Goal: Transaction & Acquisition: Purchase product/service

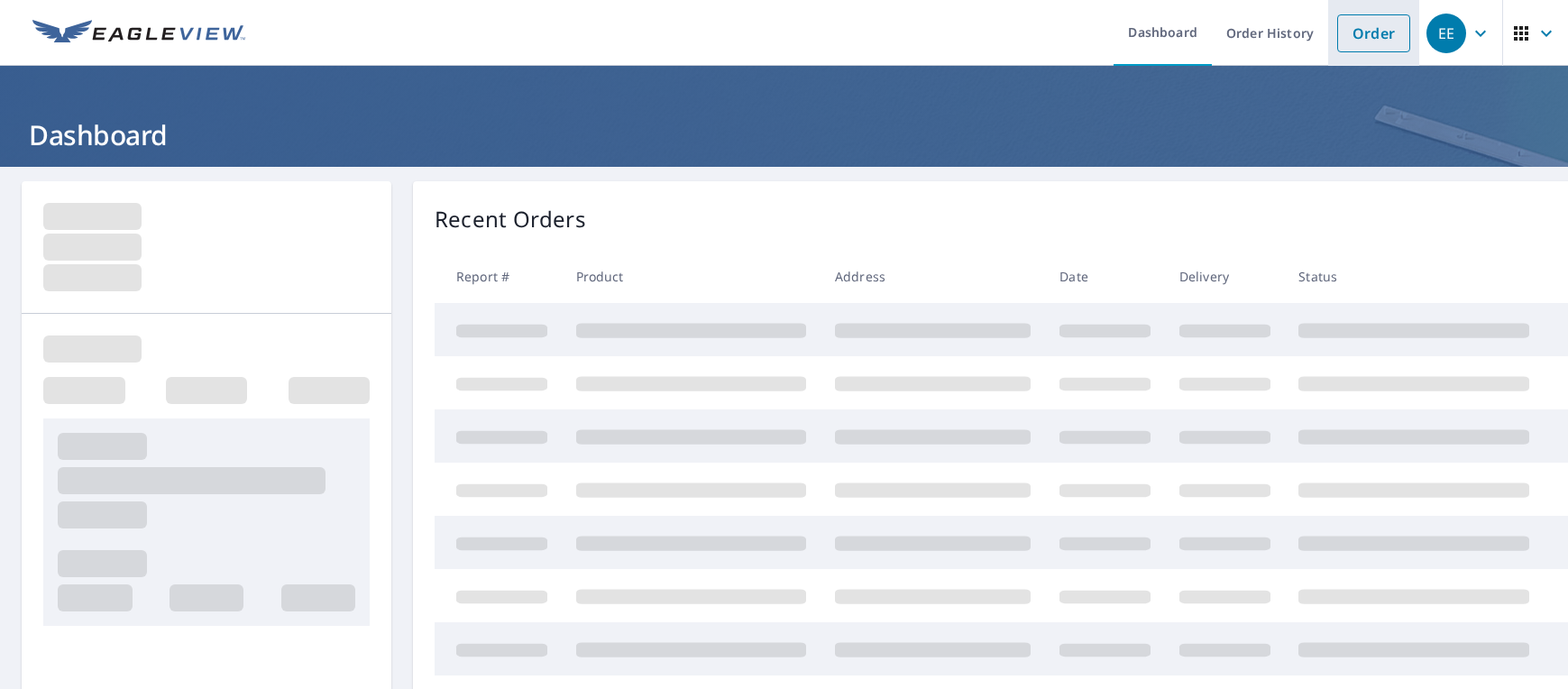
click at [1351, 28] on link "Order" at bounding box center [1374, 33] width 74 height 38
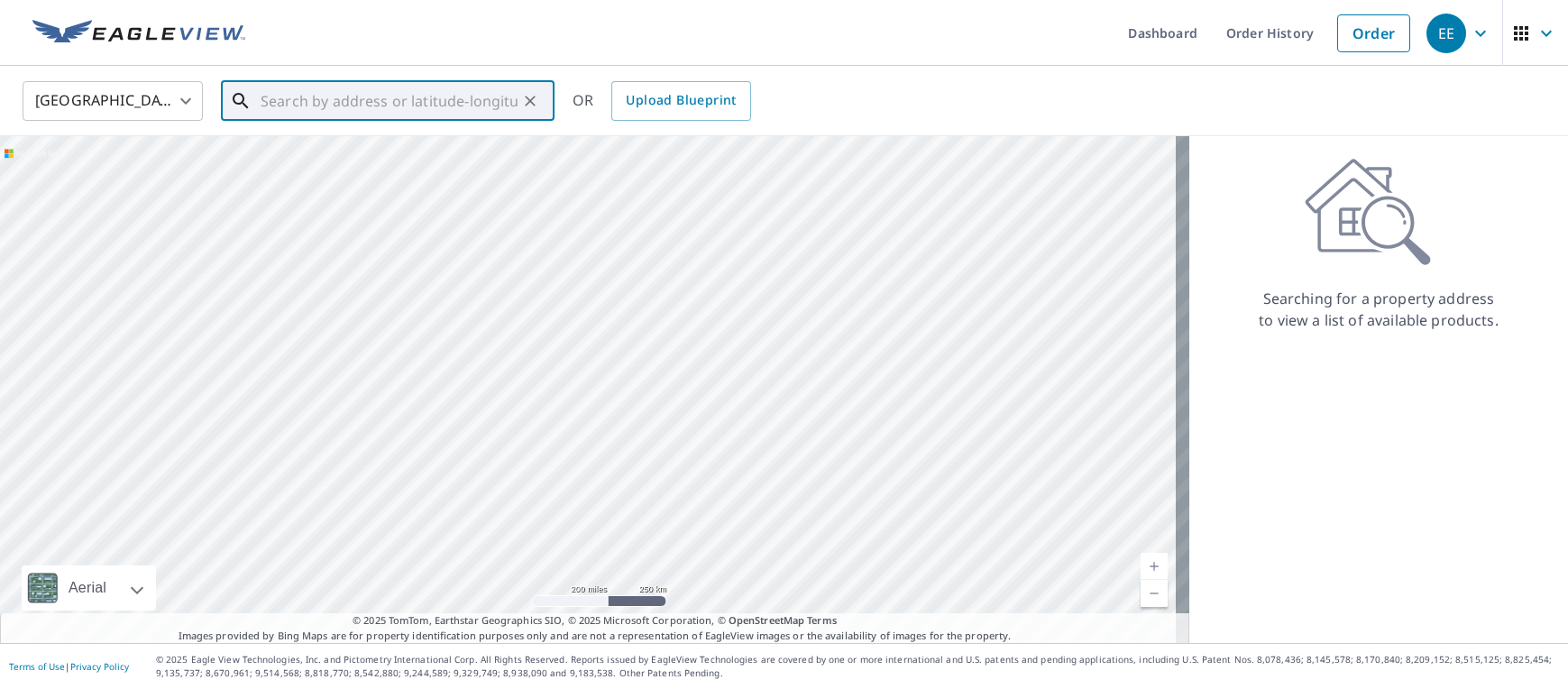
paste input "[STREET_ADDRESS]"
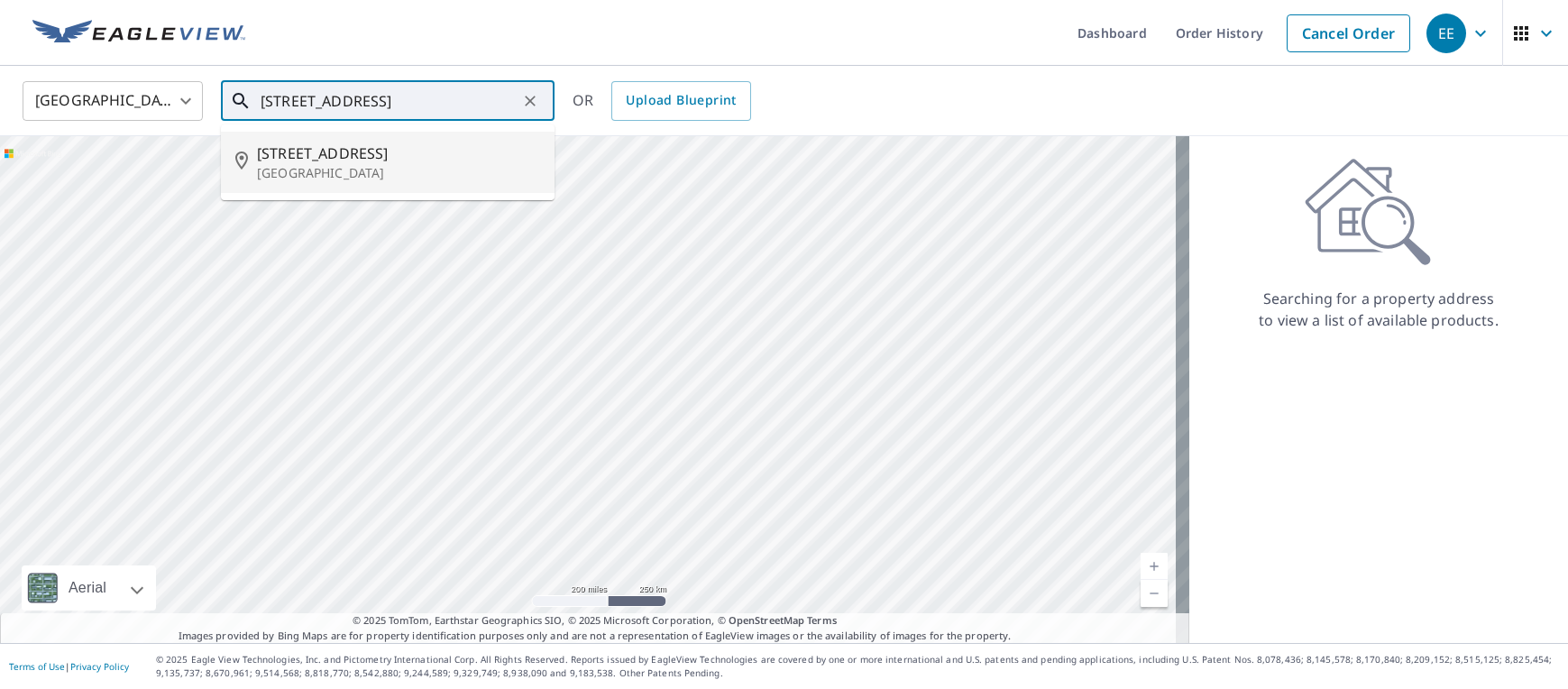
click at [358, 168] on p "[GEOGRAPHIC_DATA]" at bounding box center [398, 172] width 283 height 18
type input "[STREET_ADDRESS][PERSON_NAME]"
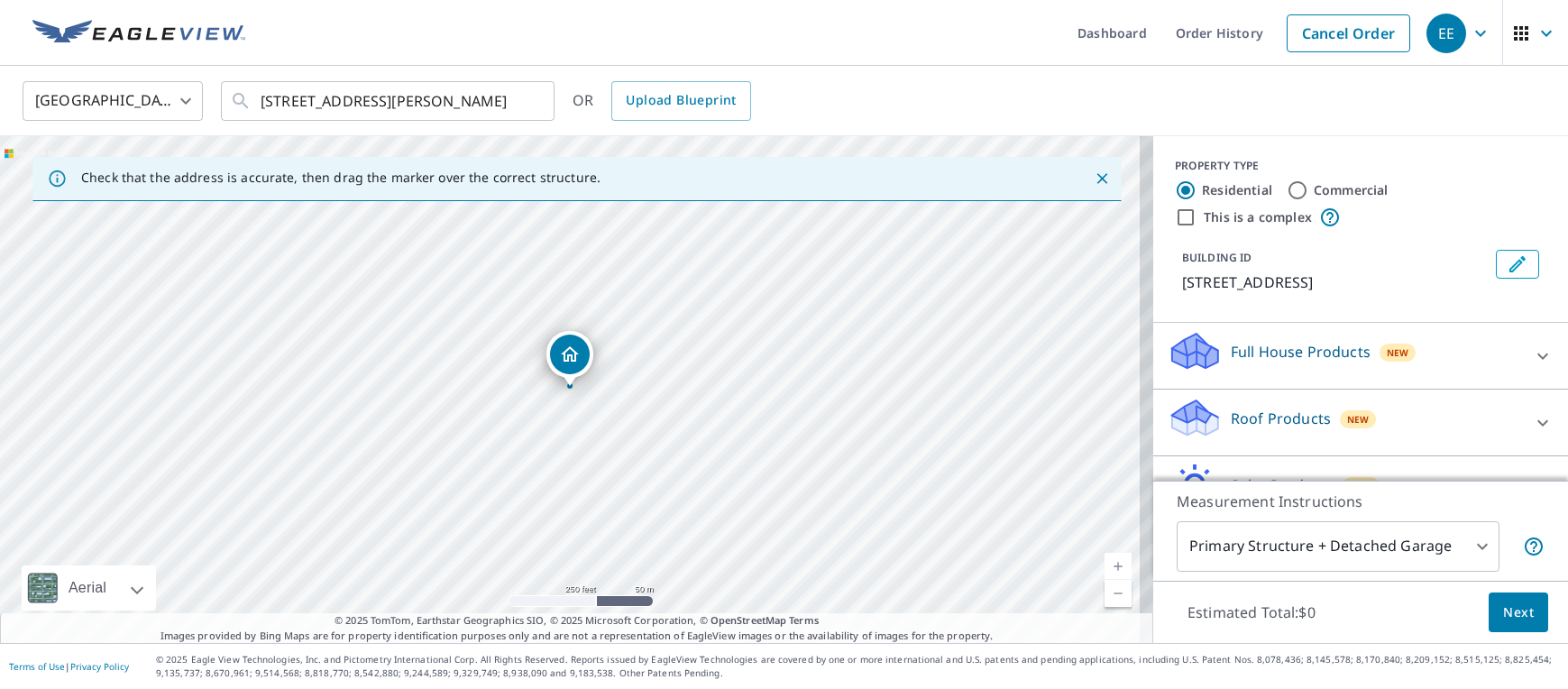
click at [1259, 418] on p "Roof Products" at bounding box center [1281, 418] width 100 height 22
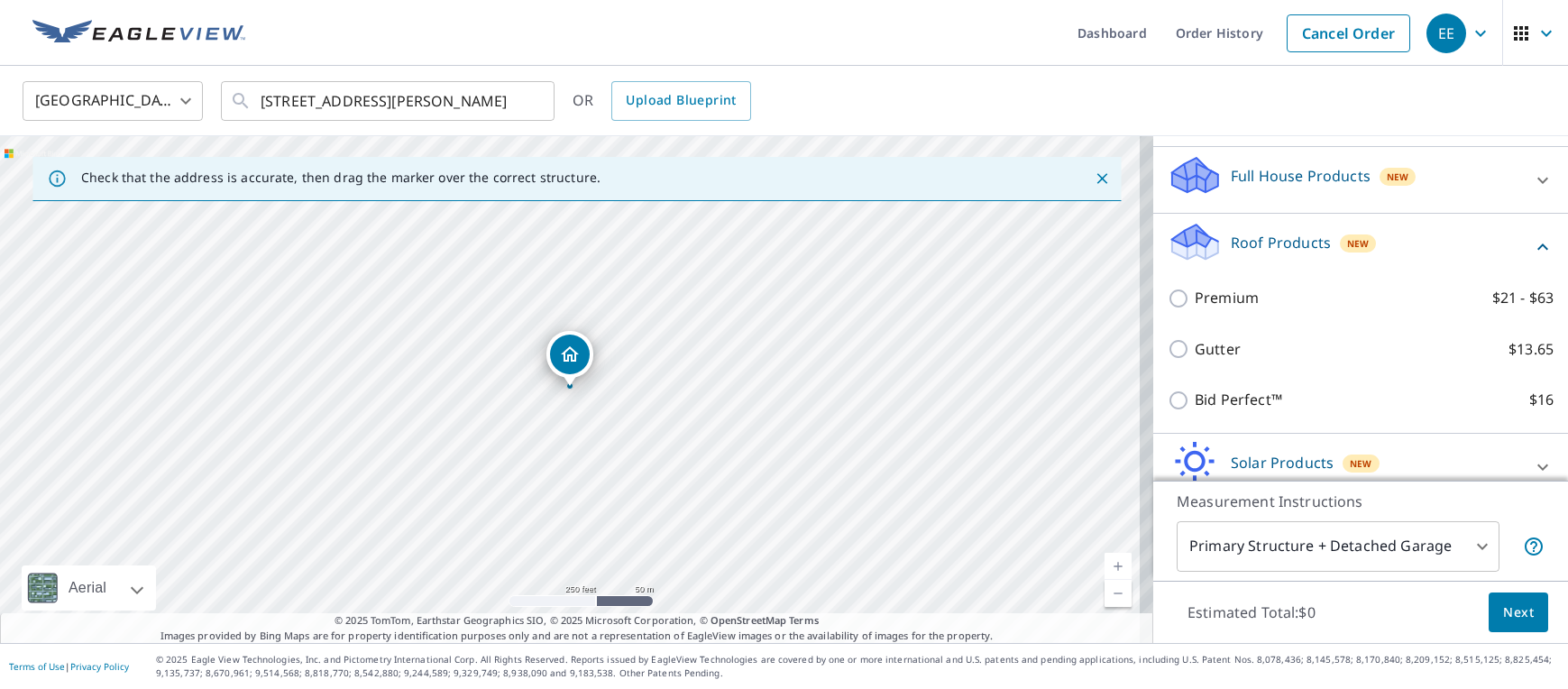
scroll to position [180, 0]
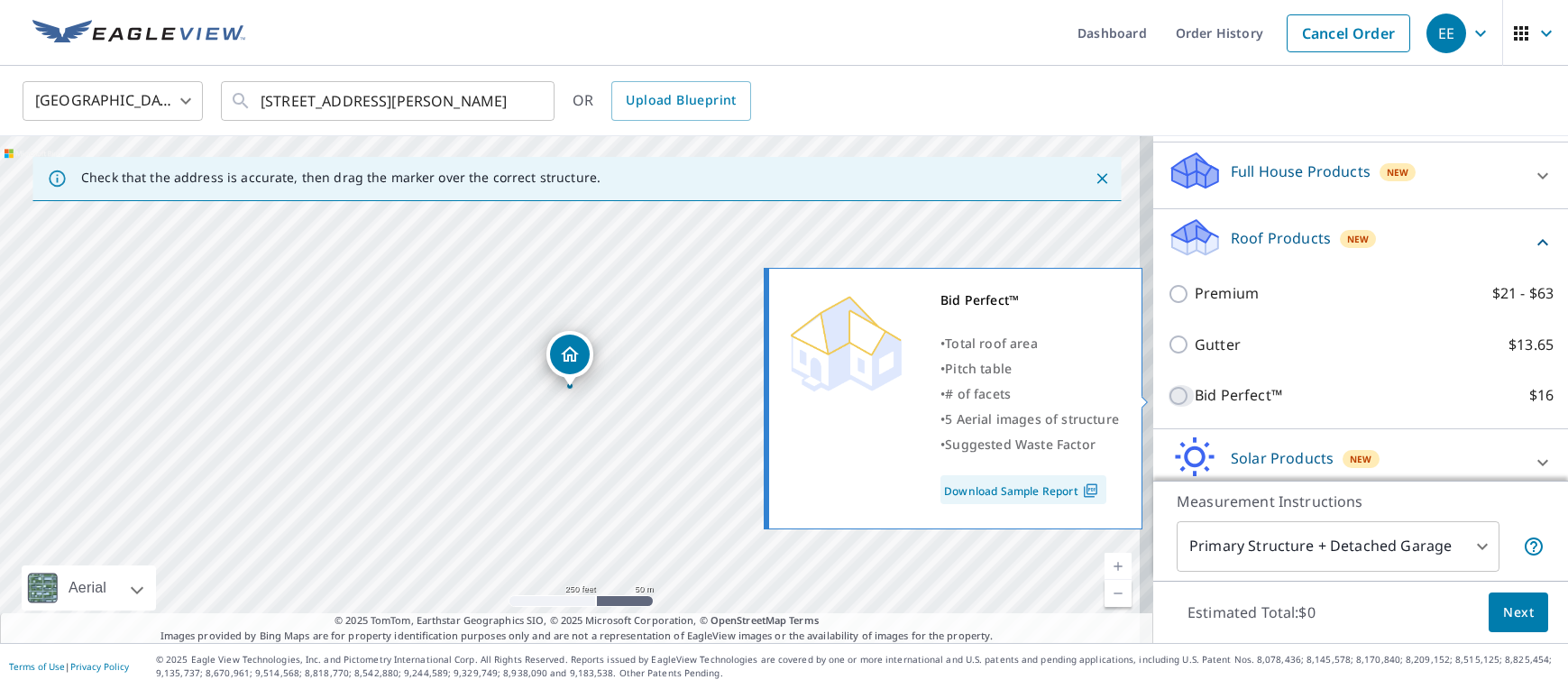
click at [1168, 394] on input "Bid Perfect™ $16" at bounding box center [1182, 396] width 27 height 22
checkbox input "true"
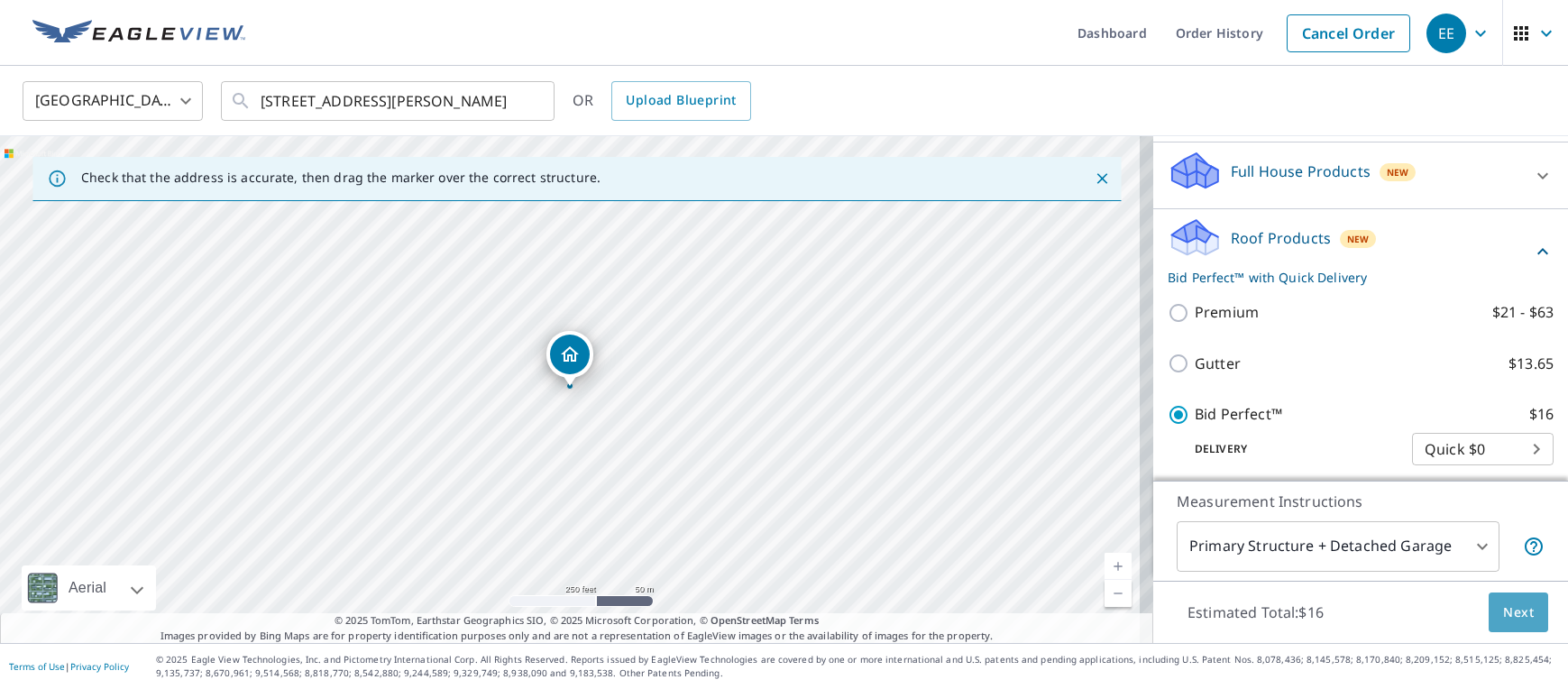
click at [1508, 610] on span "Next" at bounding box center [1518, 613] width 30 height 23
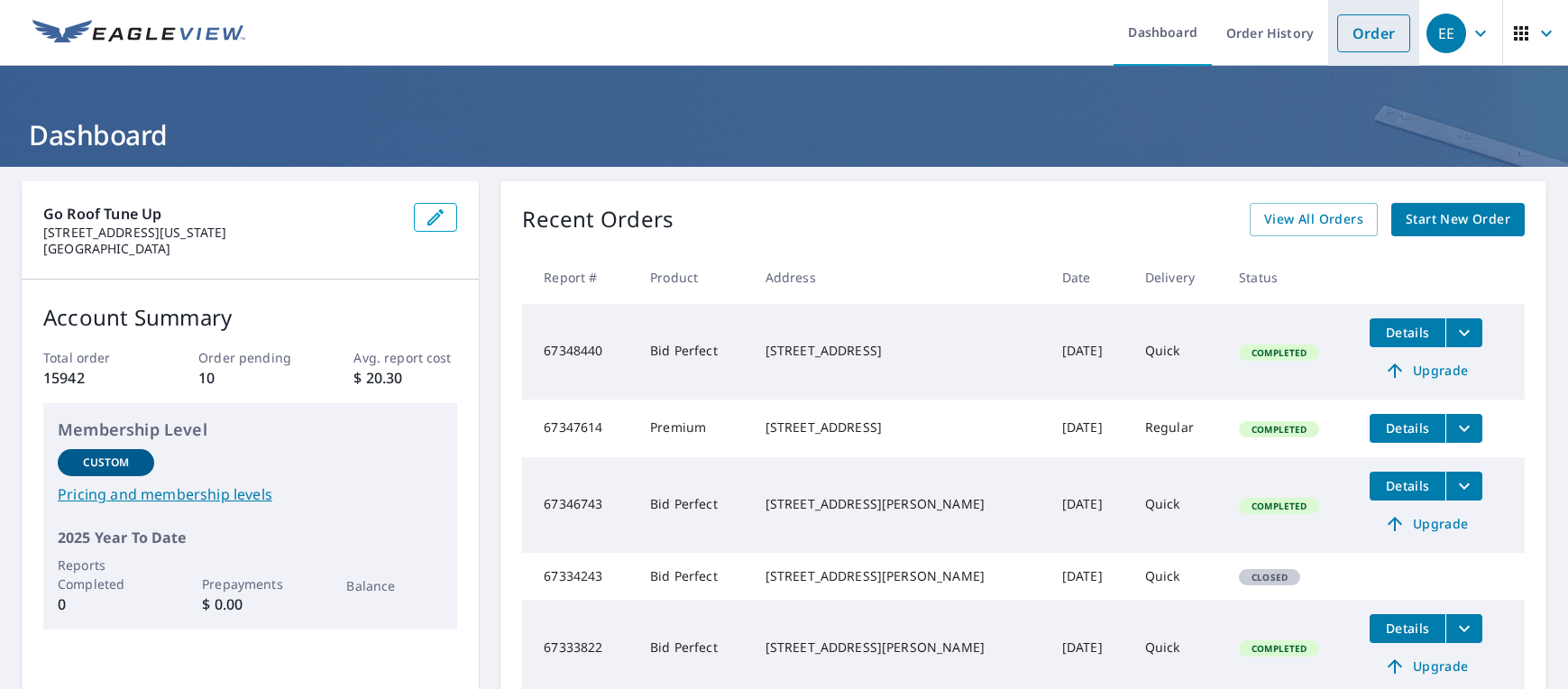
click at [1351, 32] on link "Order" at bounding box center [1374, 33] width 74 height 38
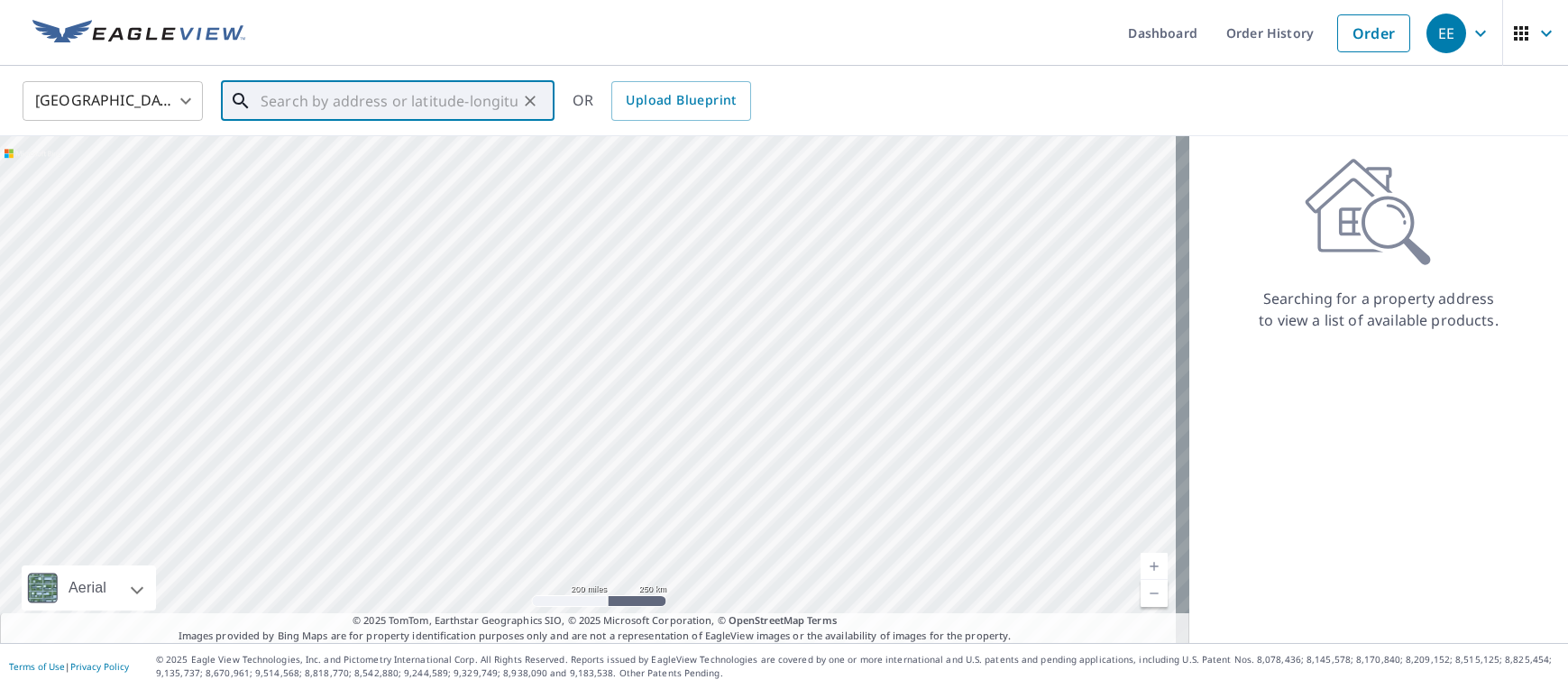
paste input "[STREET_ADDRESS]"
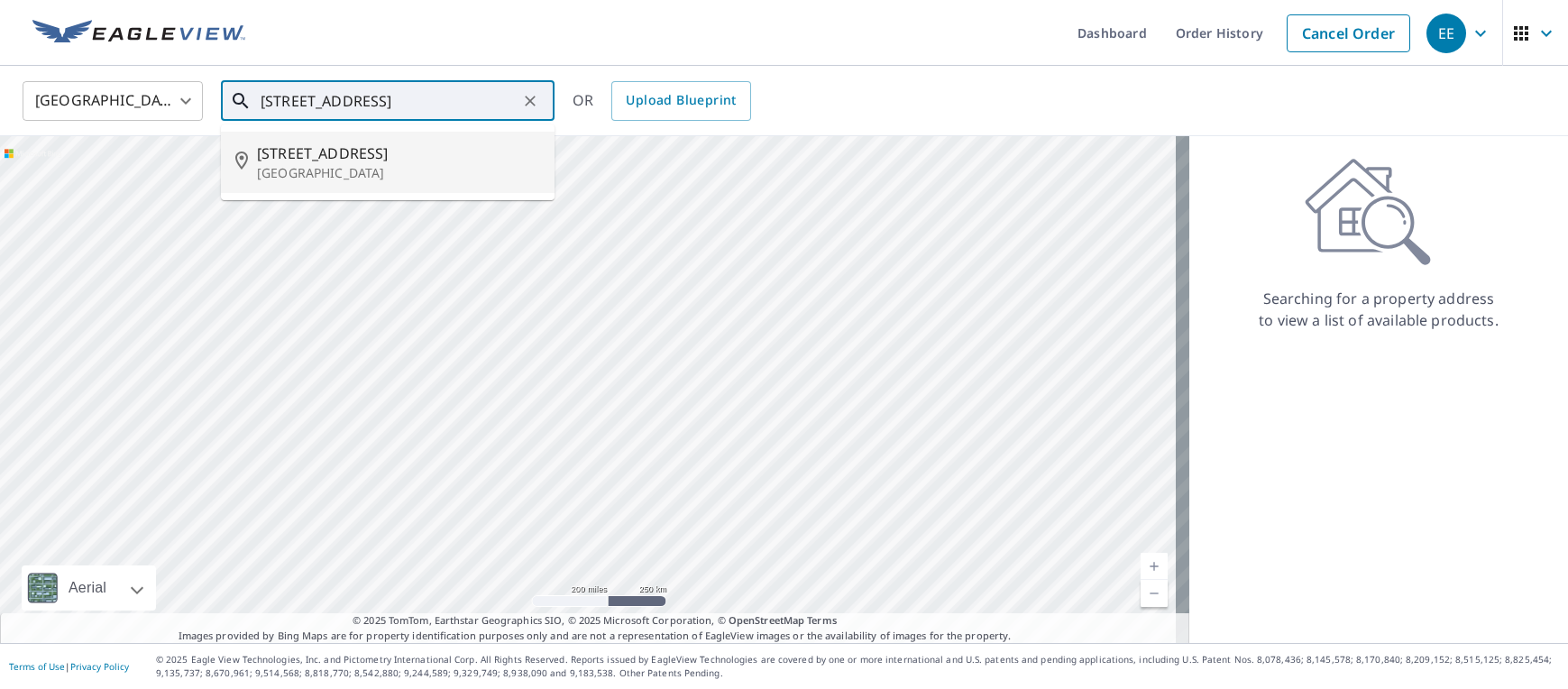
click at [312, 153] on span "[STREET_ADDRESS]" at bounding box center [398, 153] width 283 height 22
type input "[STREET_ADDRESS][PERSON_NAME]"
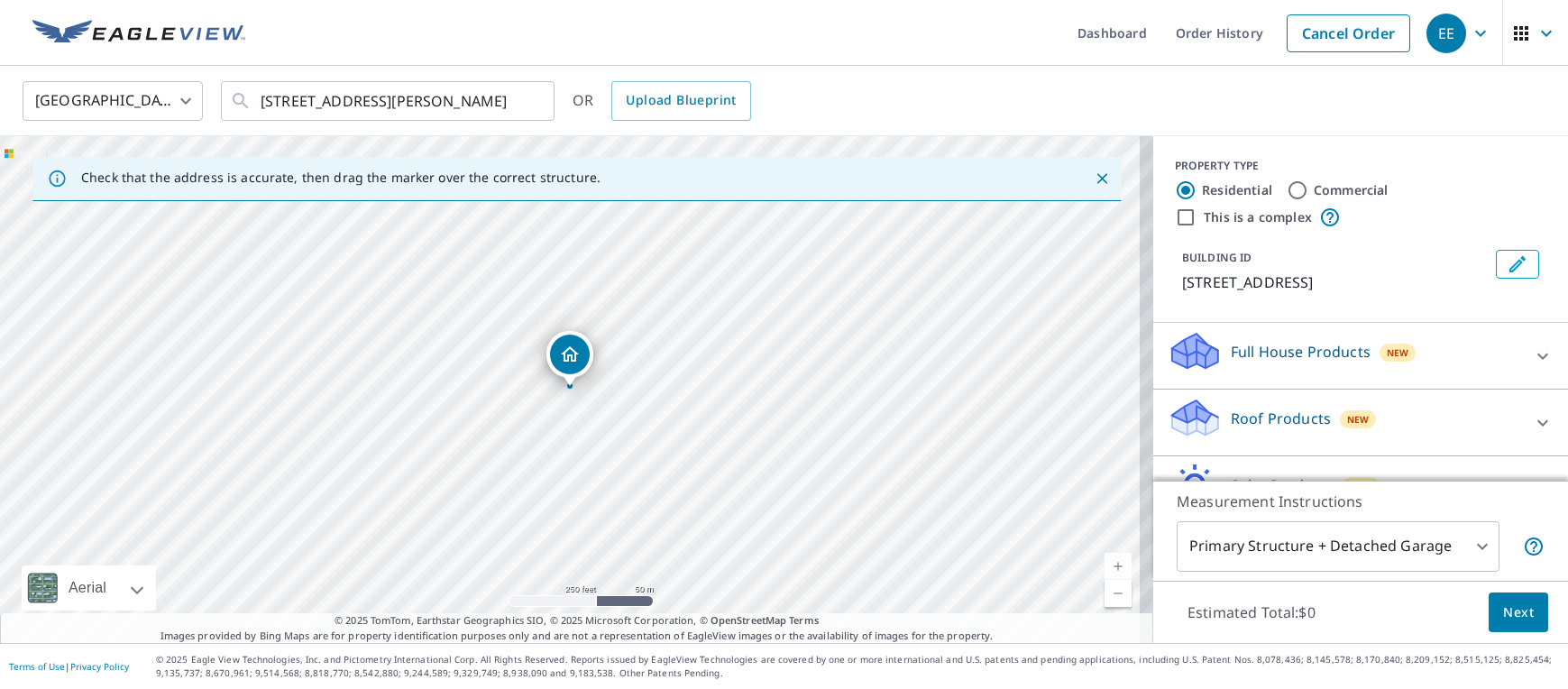
click at [1273, 409] on p "Roof Products" at bounding box center [1281, 418] width 100 height 22
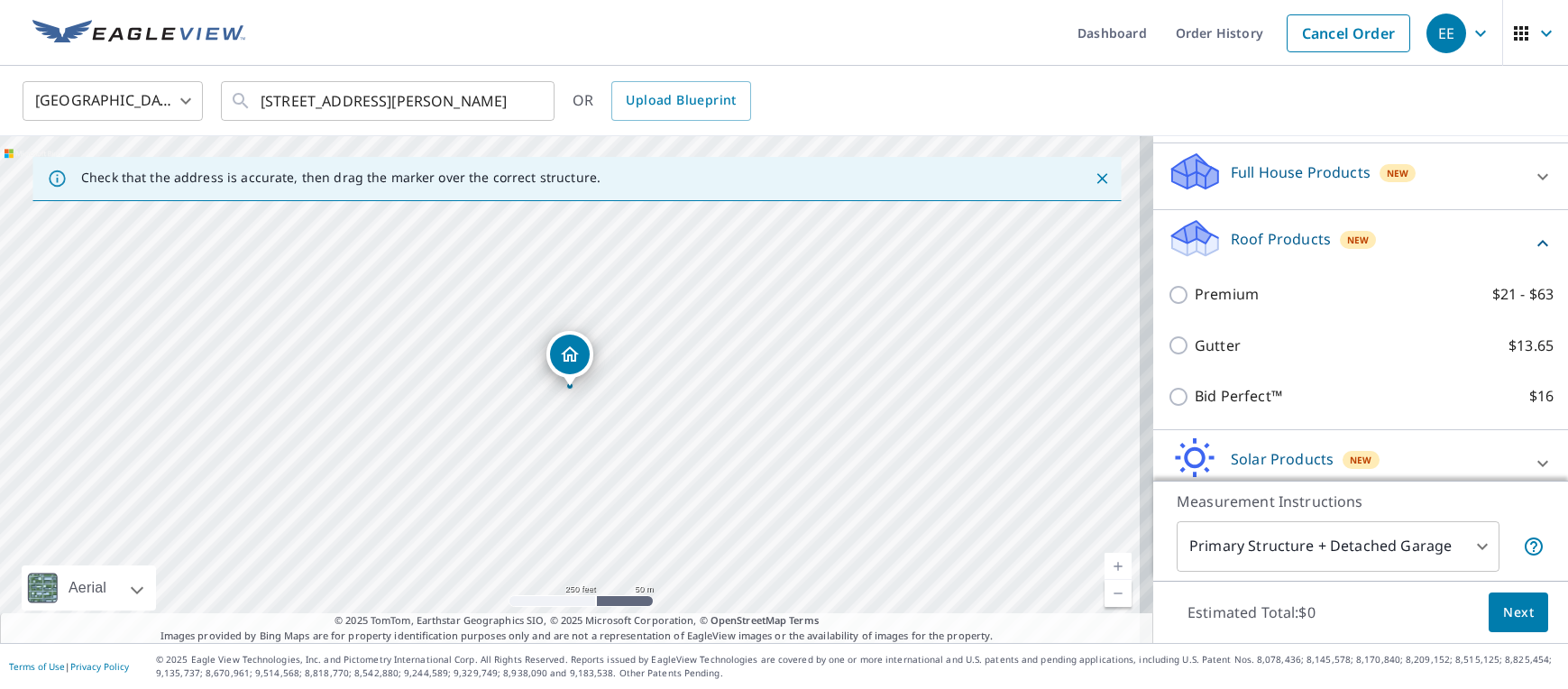
scroll to position [180, 0]
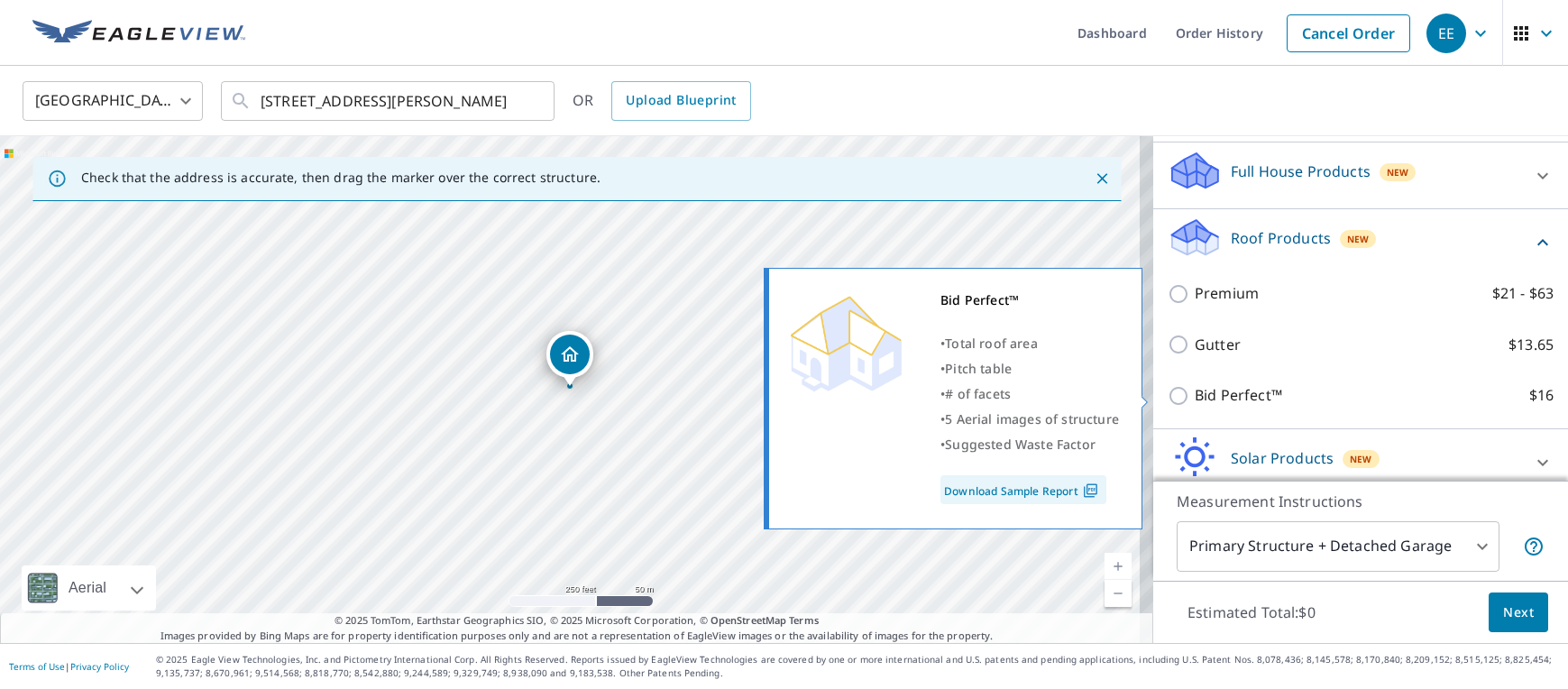
click at [1168, 395] on input "Bid Perfect™ $16" at bounding box center [1182, 396] width 27 height 22
checkbox input "true"
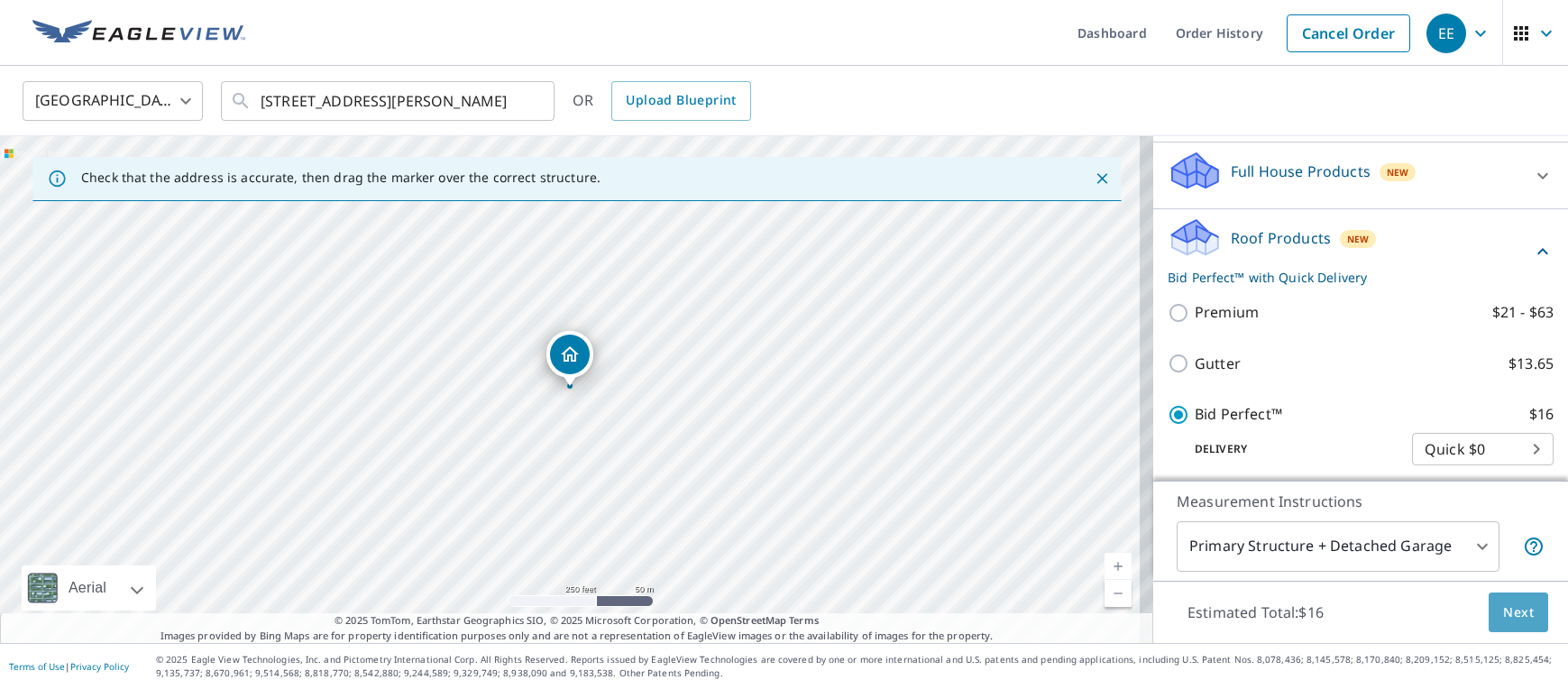
click at [1512, 608] on span "Next" at bounding box center [1518, 613] width 30 height 23
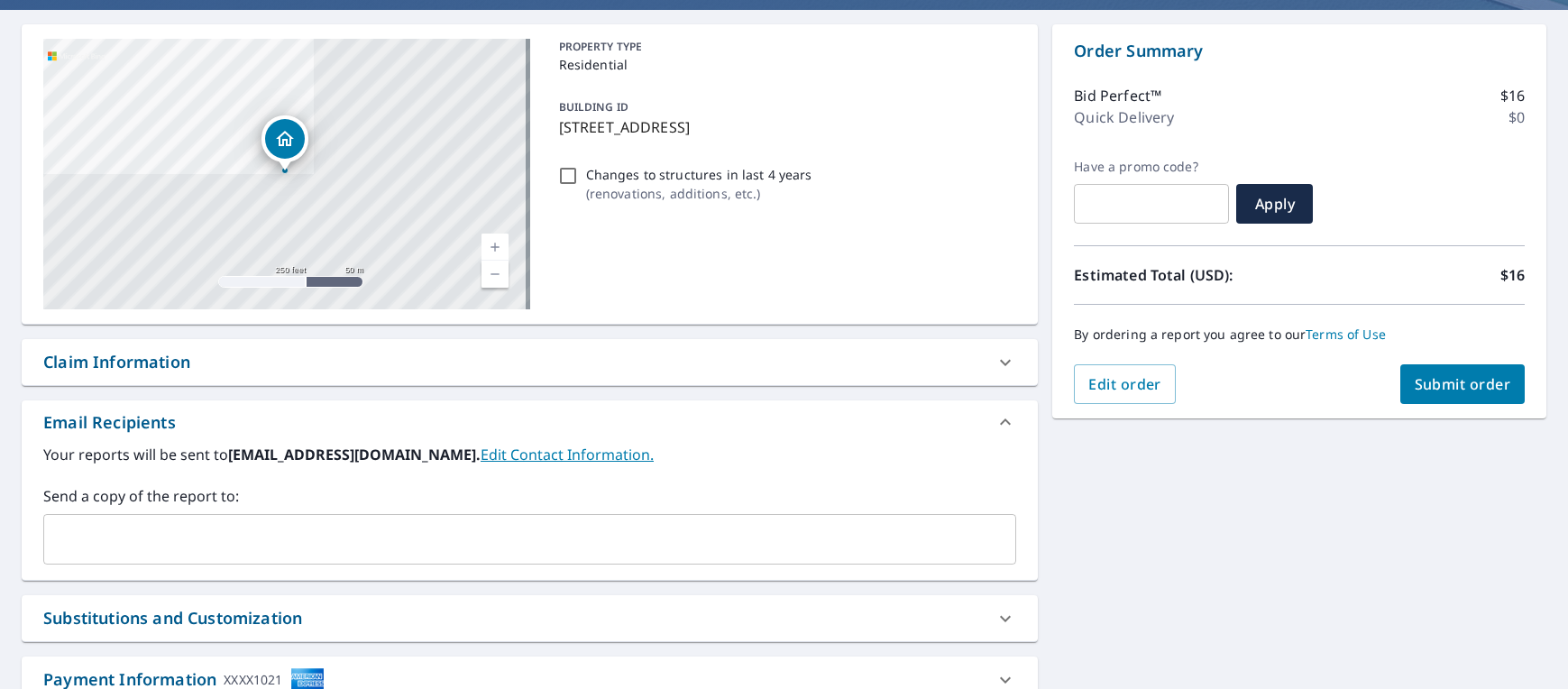
scroll to position [271, 0]
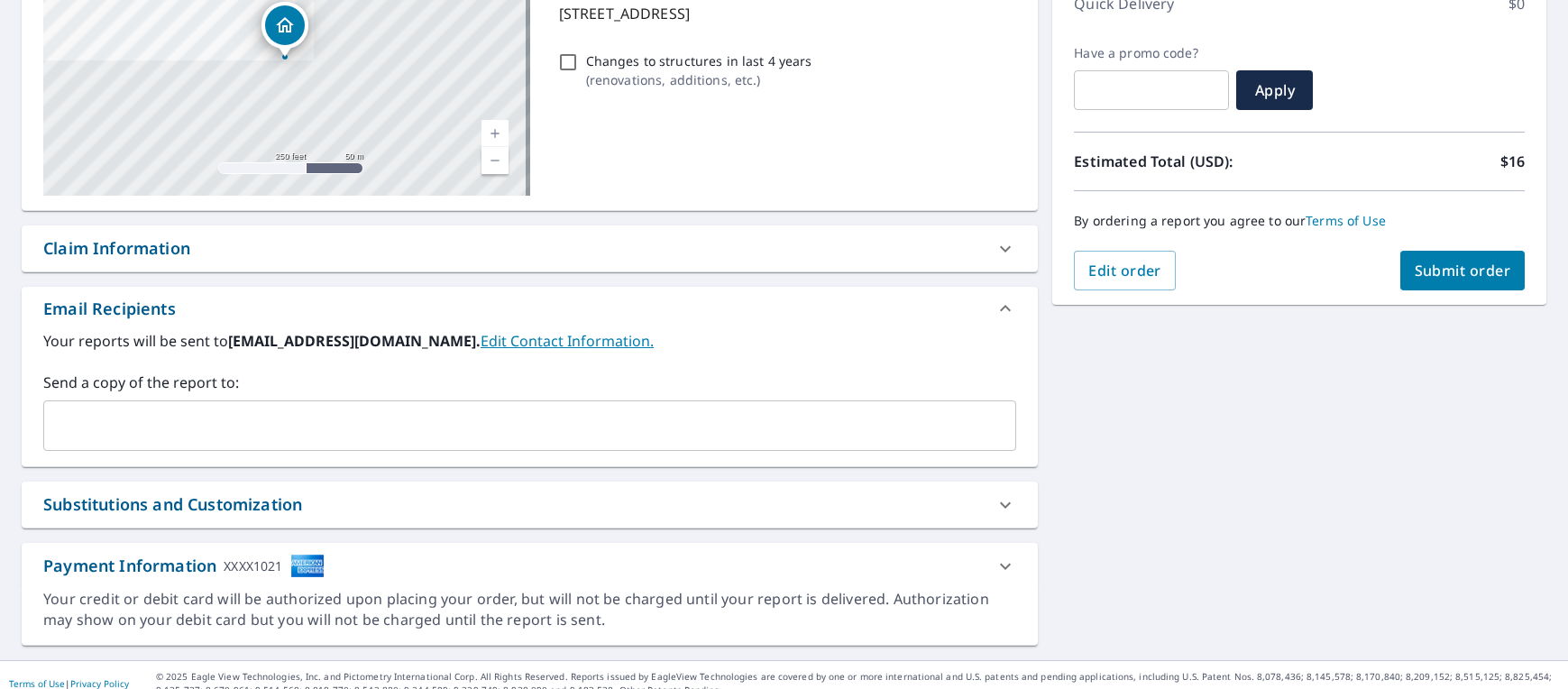
click at [258, 424] on input "text" at bounding box center [515, 425] width 930 height 34
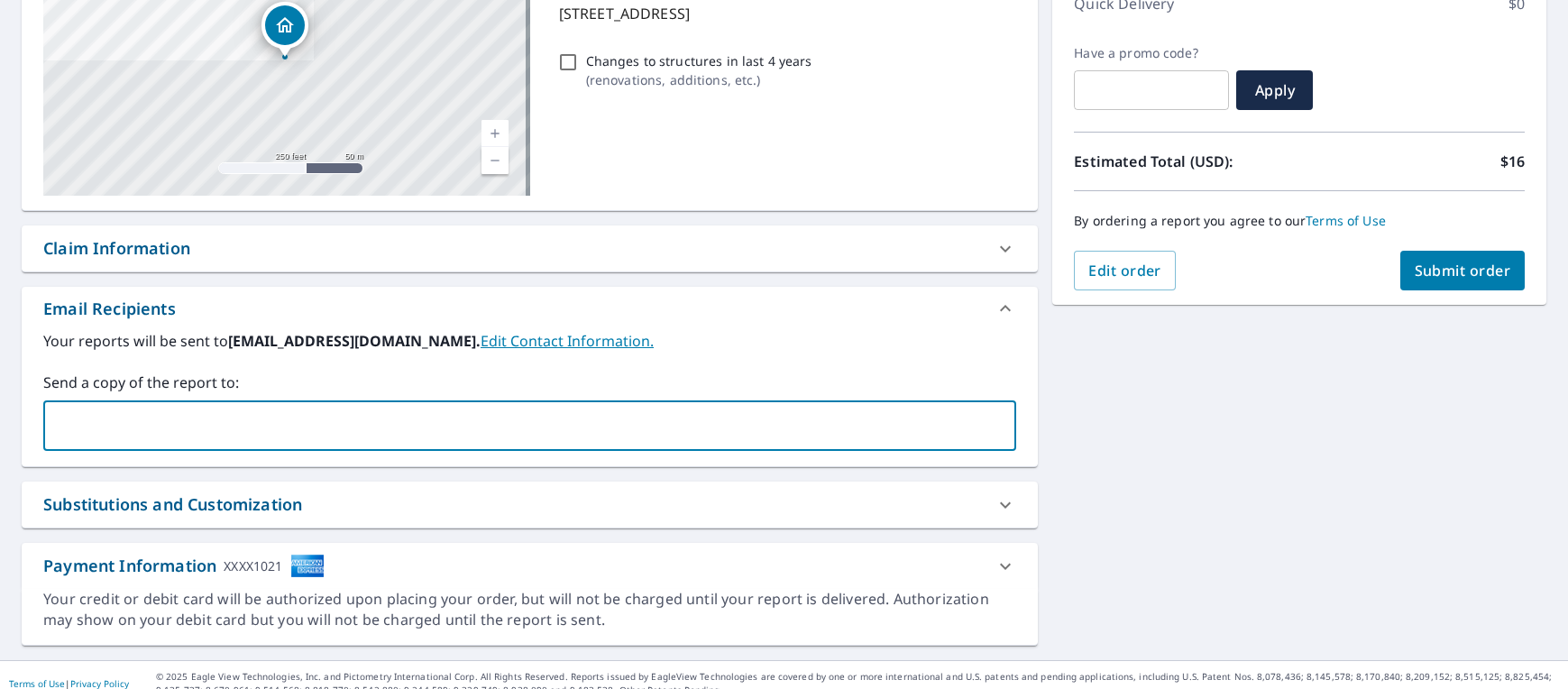
type input "servicerequest@gorooftune.com"
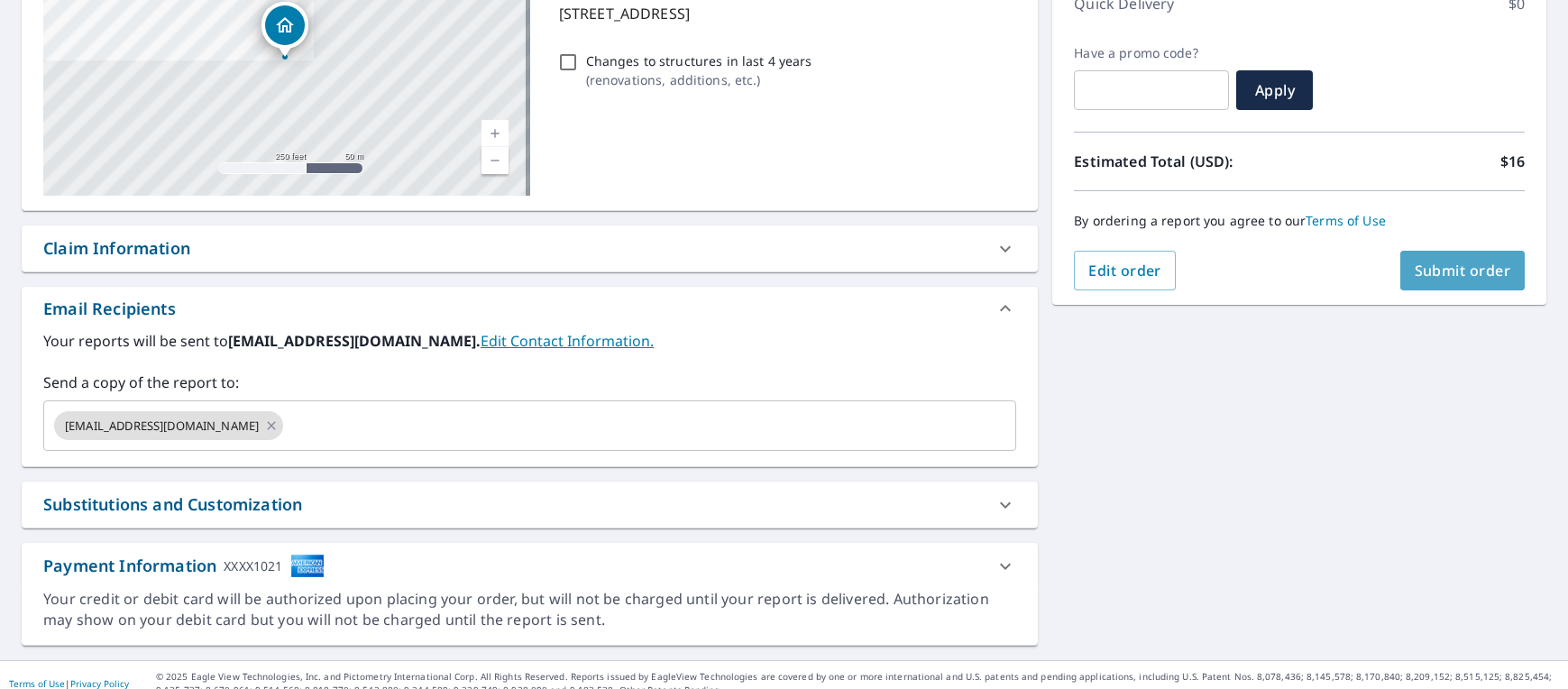
click at [1433, 271] on span "Submit order" at bounding box center [1463, 271] width 96 height 20
checkbox input "true"
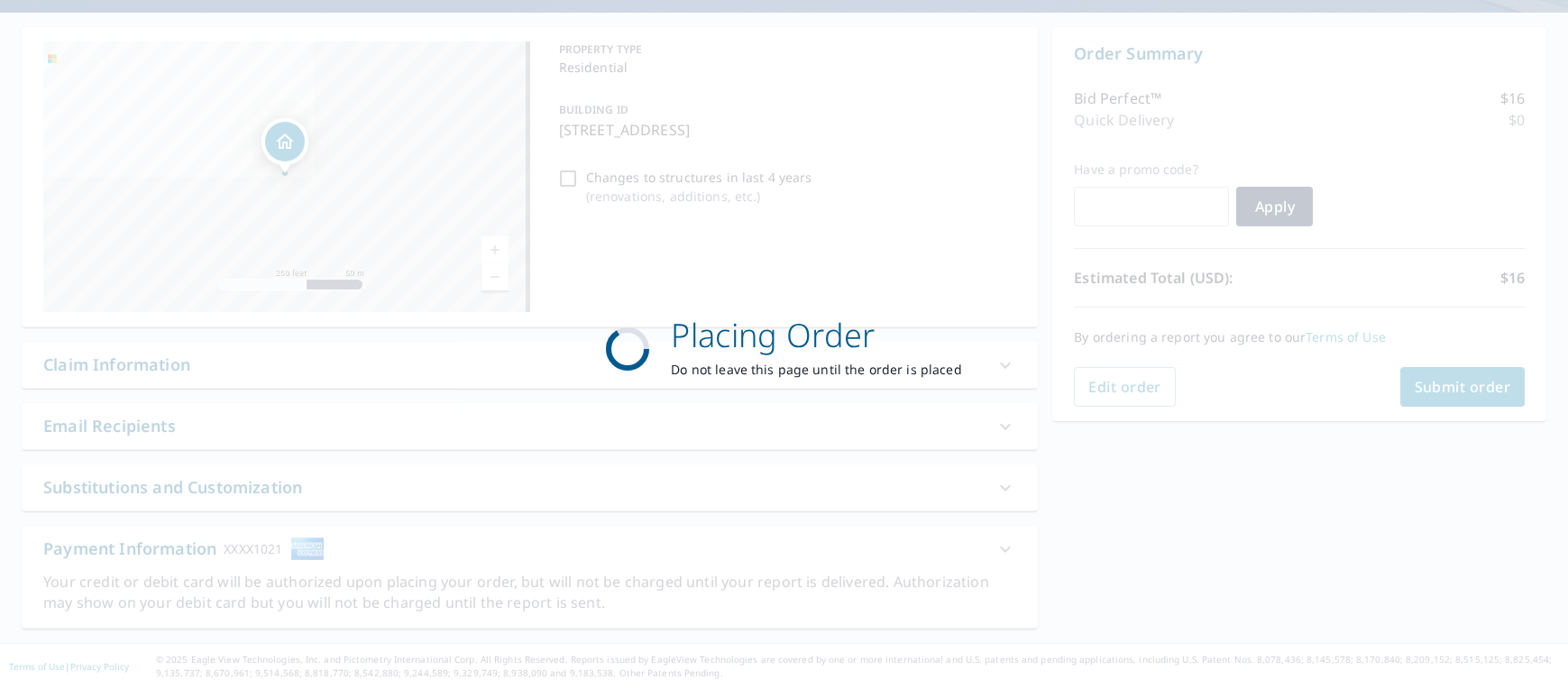
scroll to position [154, 0]
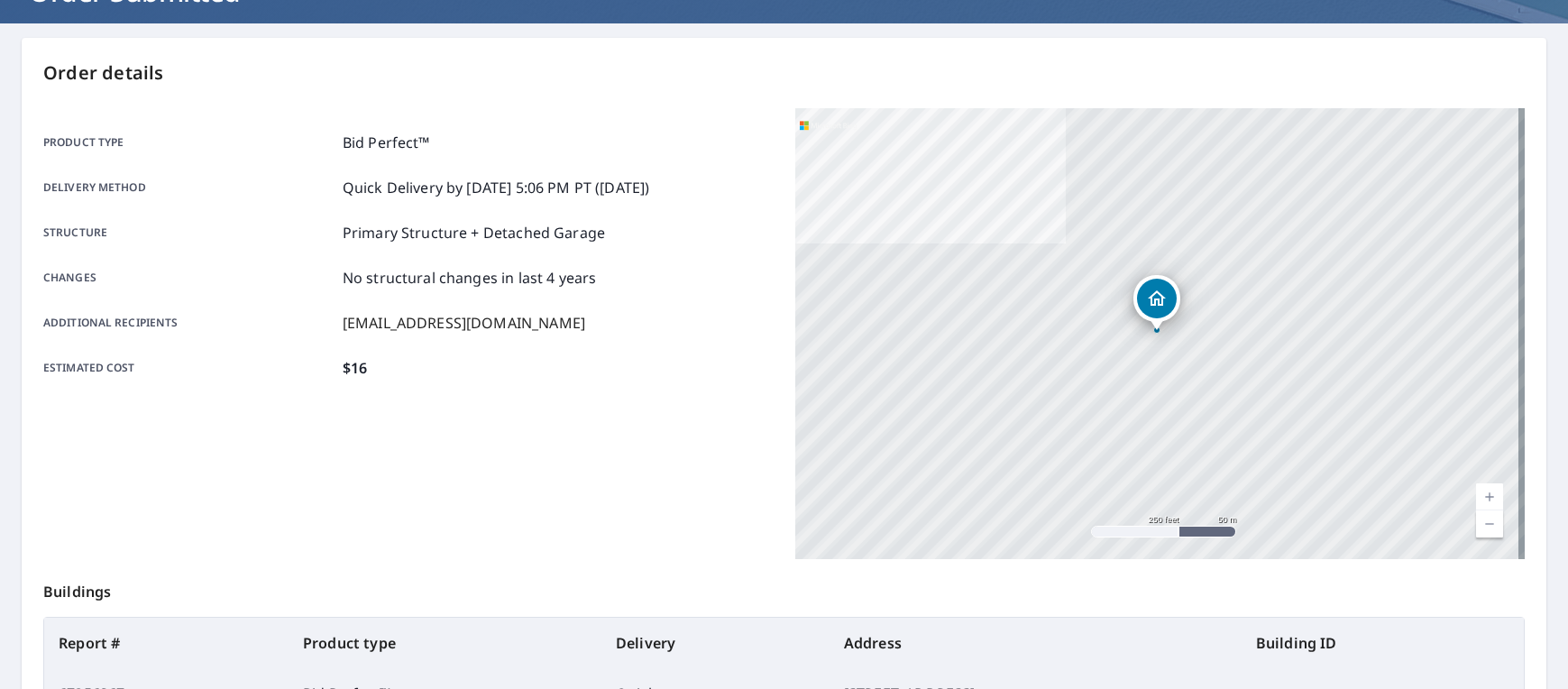
scroll to position [102, 0]
